Goal: Download file/media

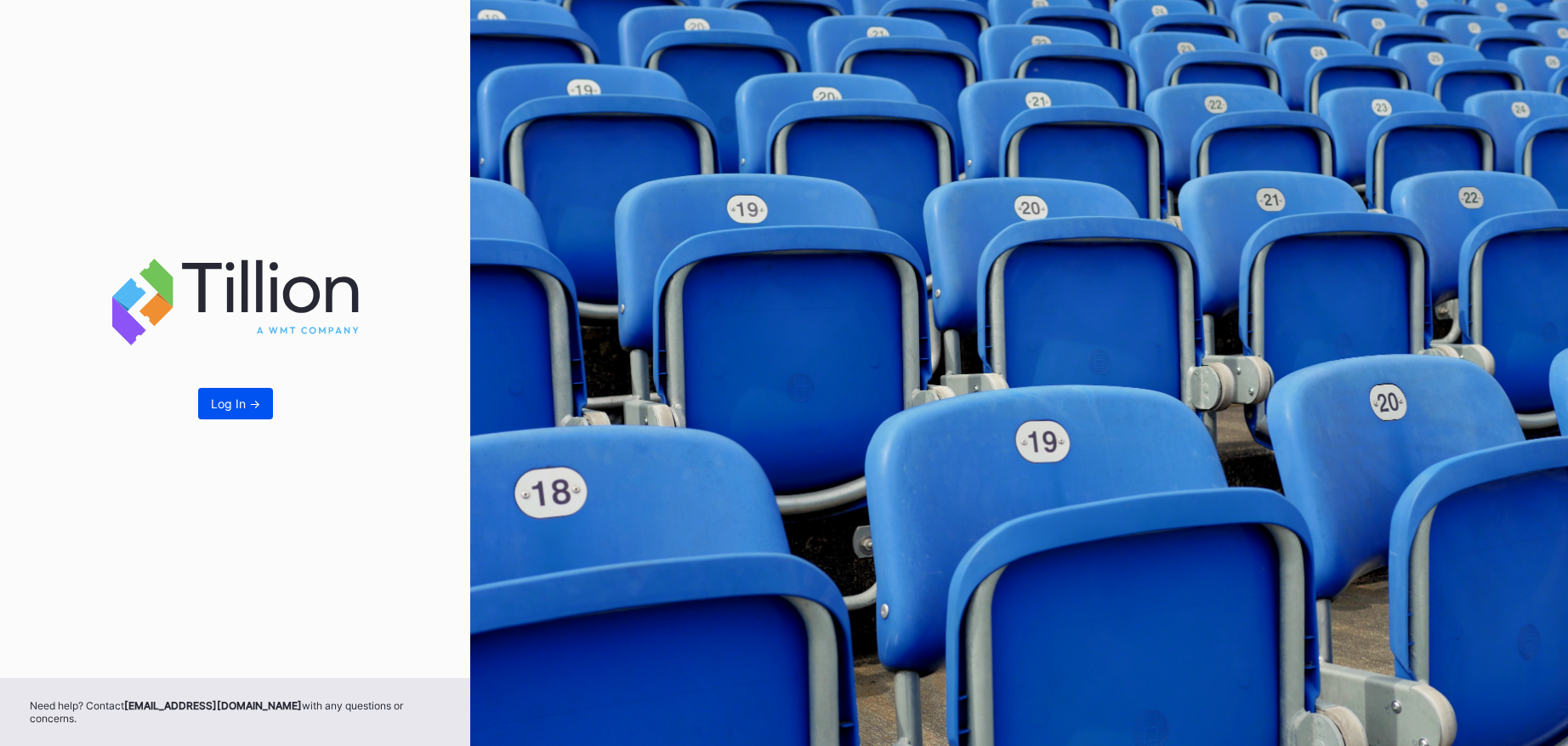
click at [233, 410] on div "Log In ->" at bounding box center [235, 404] width 49 height 15
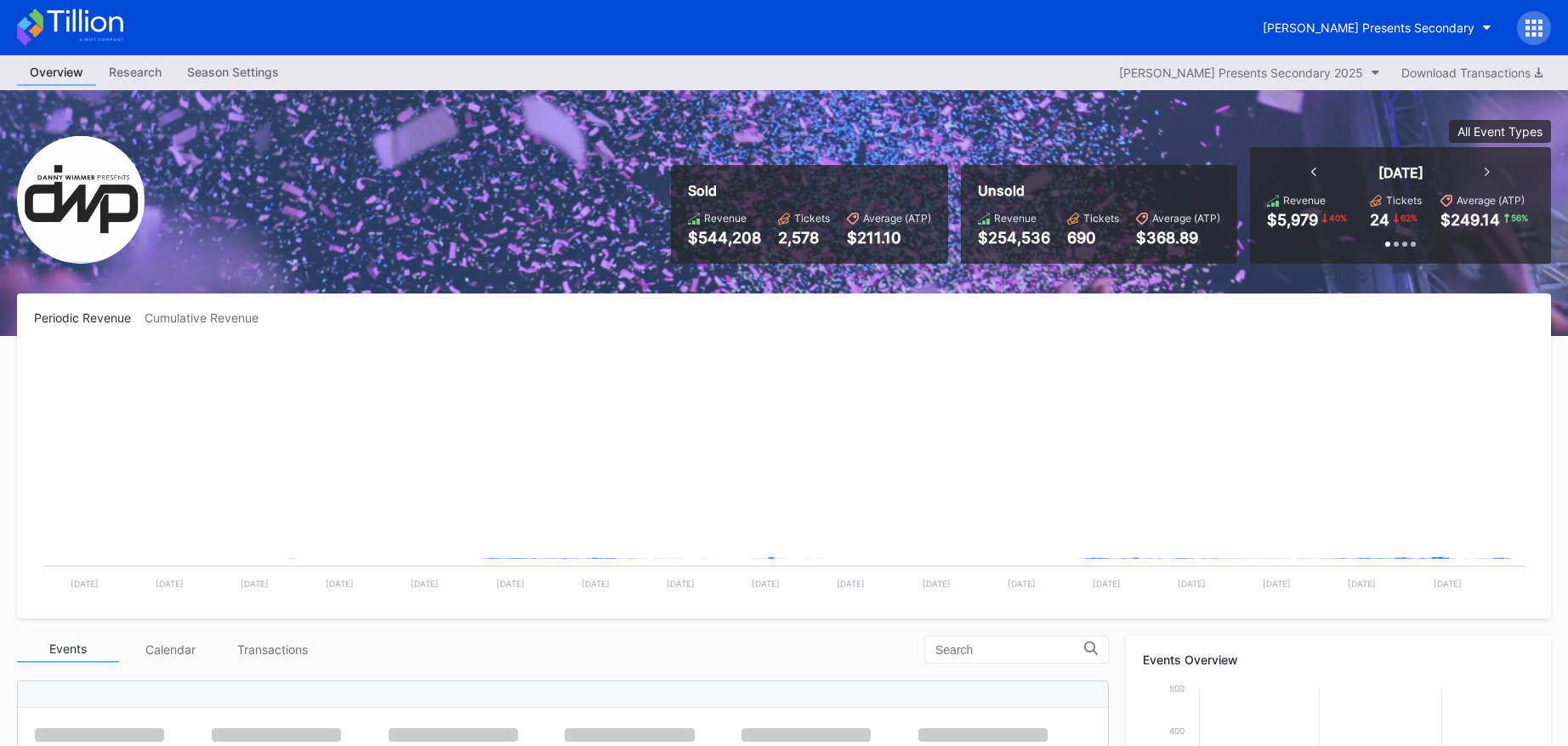
scroll to position [549, 0]
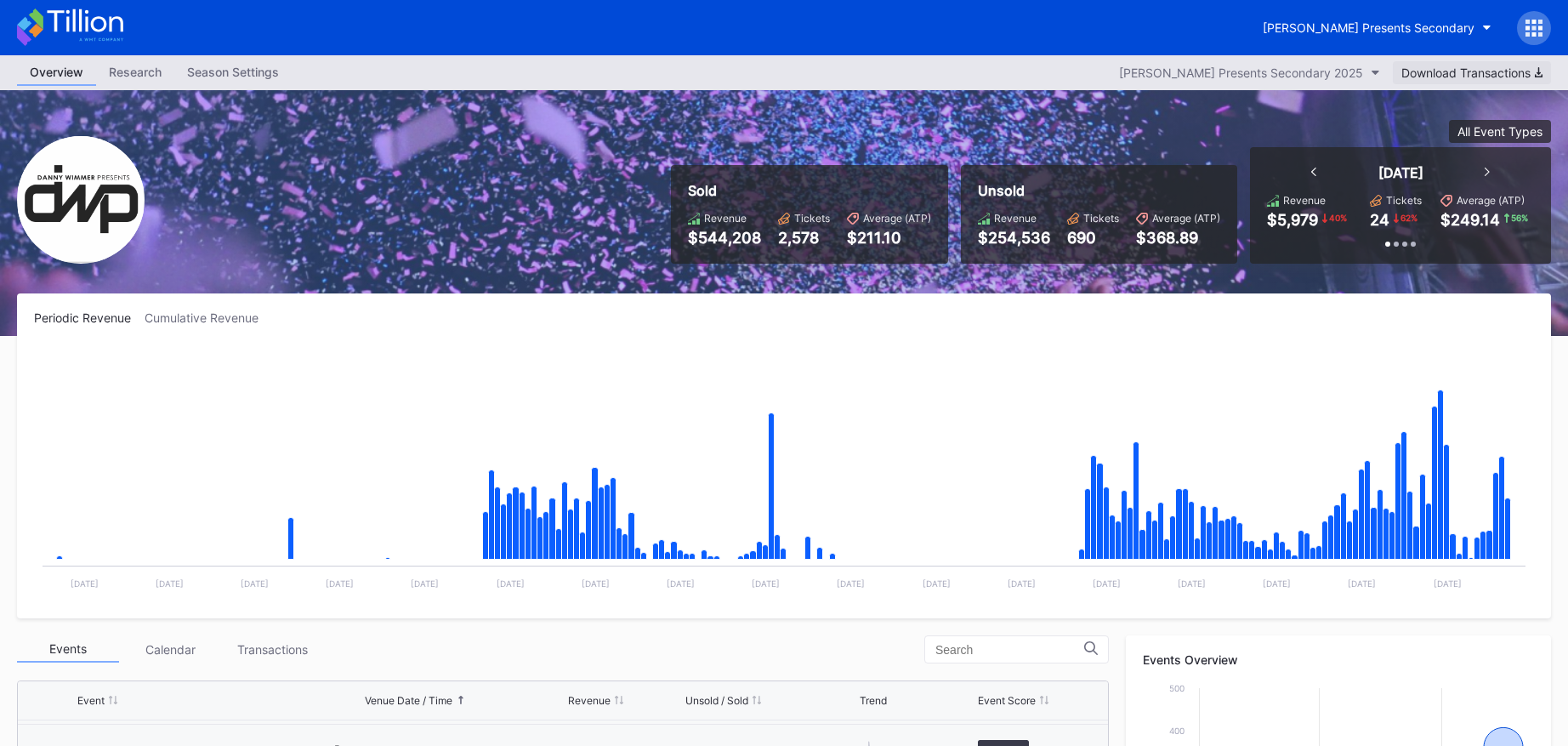
click at [1506, 70] on div "Download Transactions" at bounding box center [1472, 72] width 141 height 15
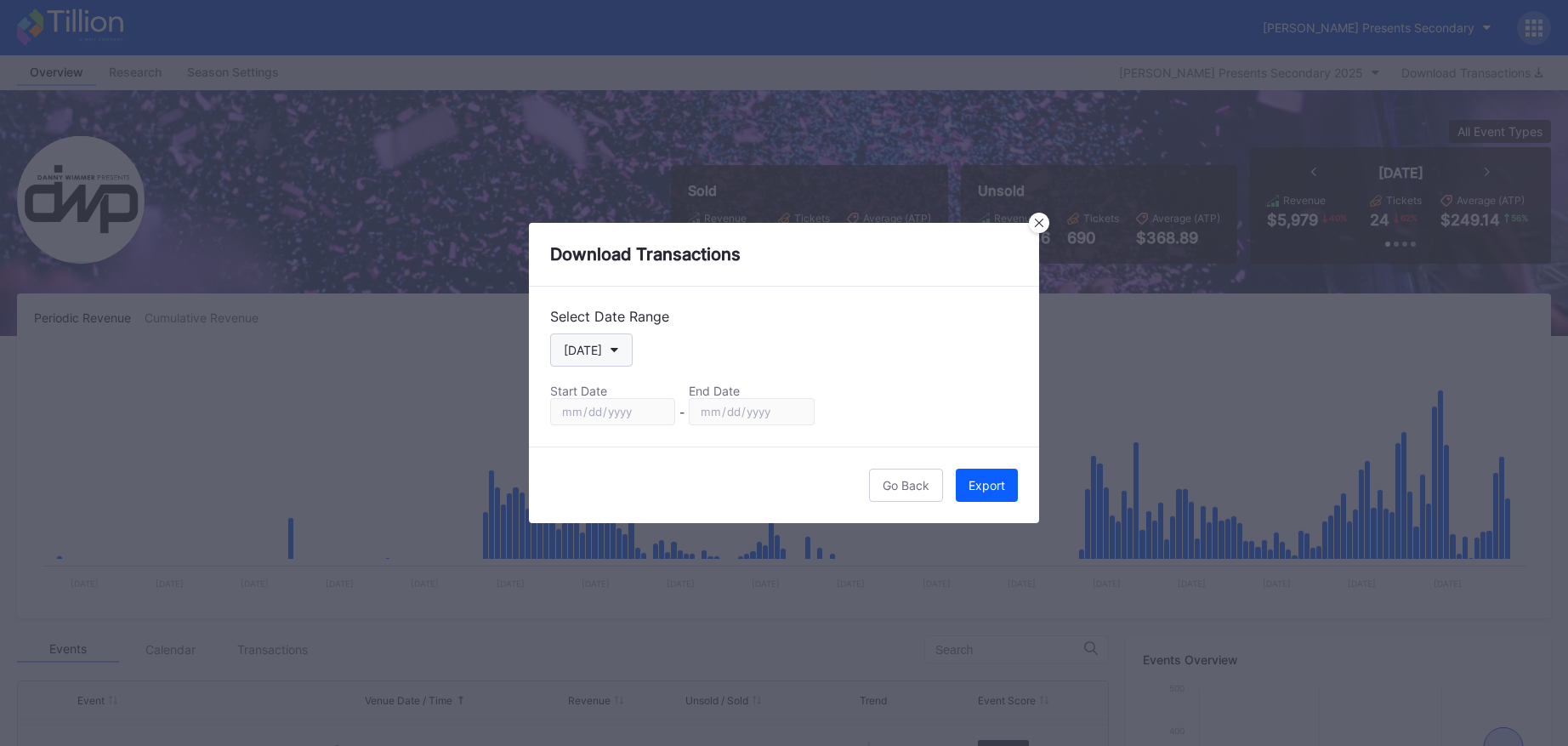
click at [612, 350] on icon "button" at bounding box center [615, 350] width 9 height 5
click at [594, 553] on div "Custom" at bounding box center [583, 555] width 42 height 15
click at [656, 410] on input "[DATE]" at bounding box center [612, 412] width 125 height 28
type input "[DATE]"
click at [992, 494] on button "Export" at bounding box center [987, 485] width 62 height 34
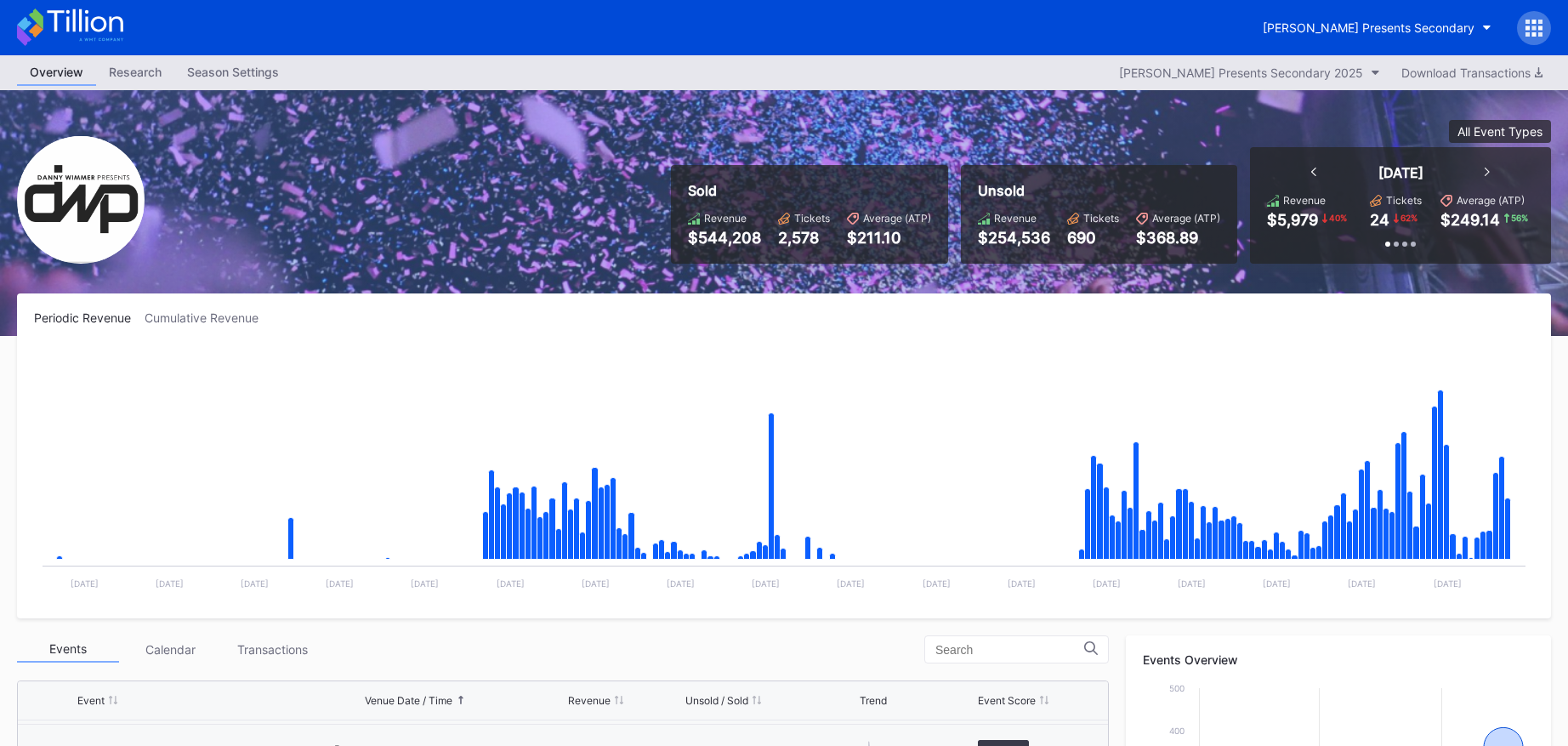
scroll to position [1, 0]
